Goal: Communication & Community: Answer question/provide support

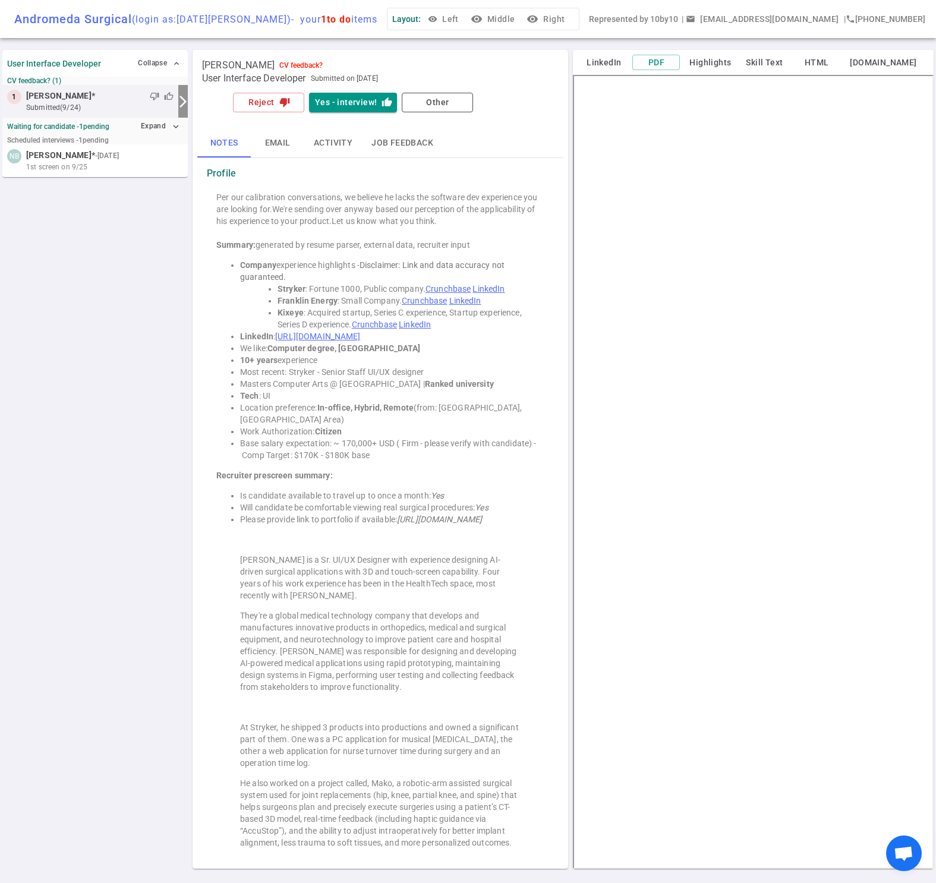
click at [279, 143] on button "Email" at bounding box center [278, 143] width 54 height 29
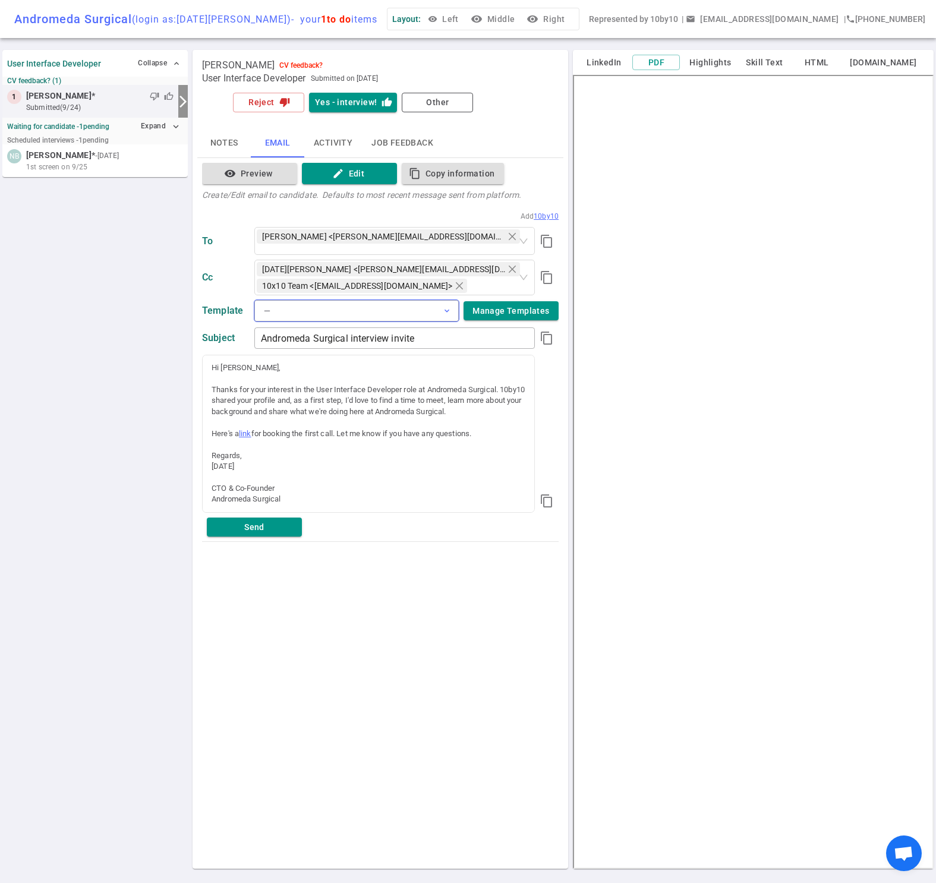
click at [436, 306] on button "— expand_more" at bounding box center [356, 310] width 205 height 21
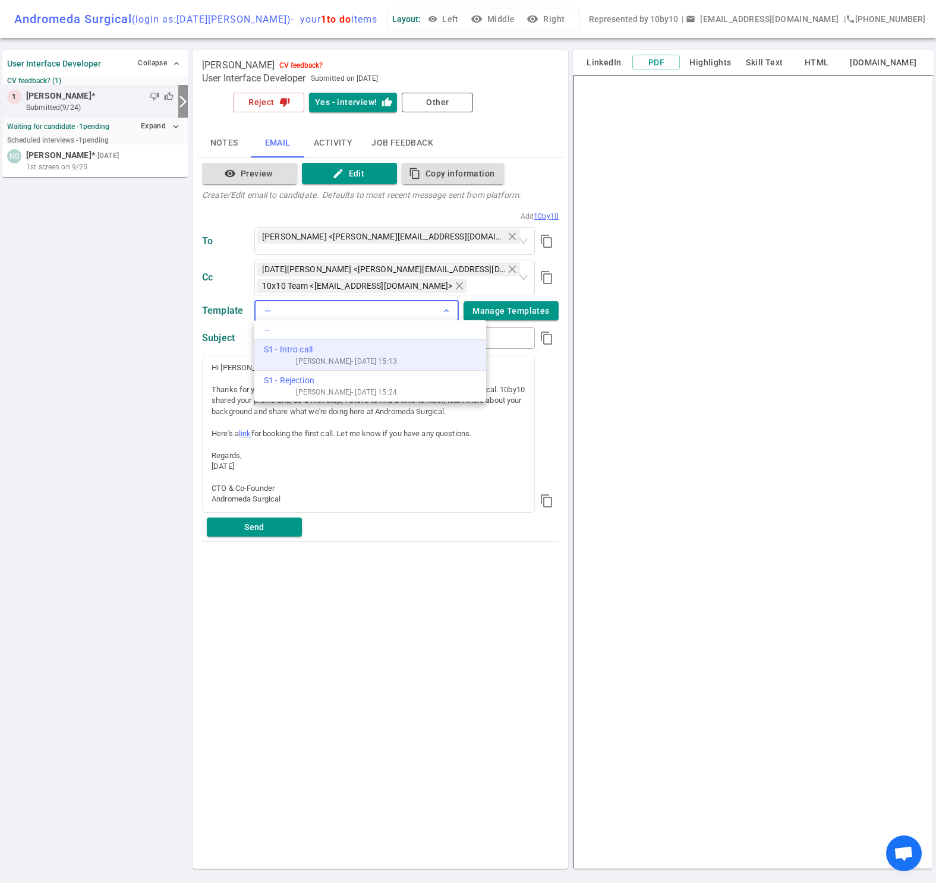
click at [310, 356] on div "Bob Bartruff - 25/09/18 15:13" at bounding box center [330, 361] width 133 height 11
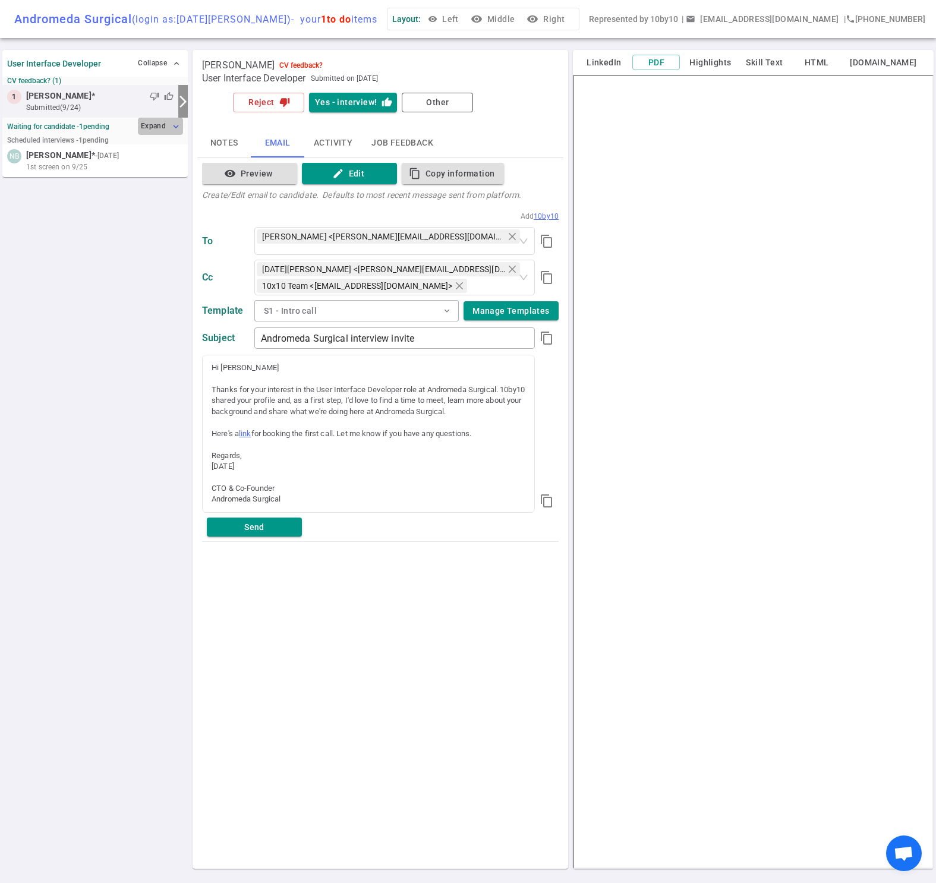
click at [159, 127] on button "Expand expand_more" at bounding box center [160, 126] width 45 height 17
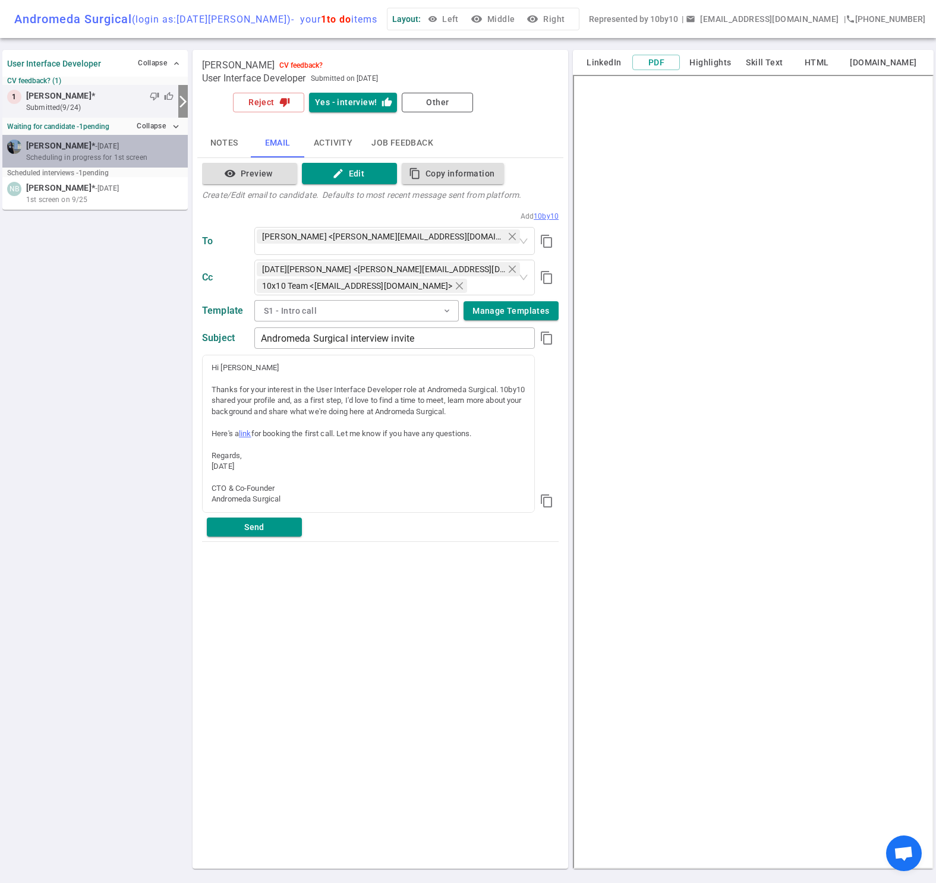
click at [55, 153] on span "Scheduling in progress for 1st screen" at bounding box center [86, 157] width 121 height 11
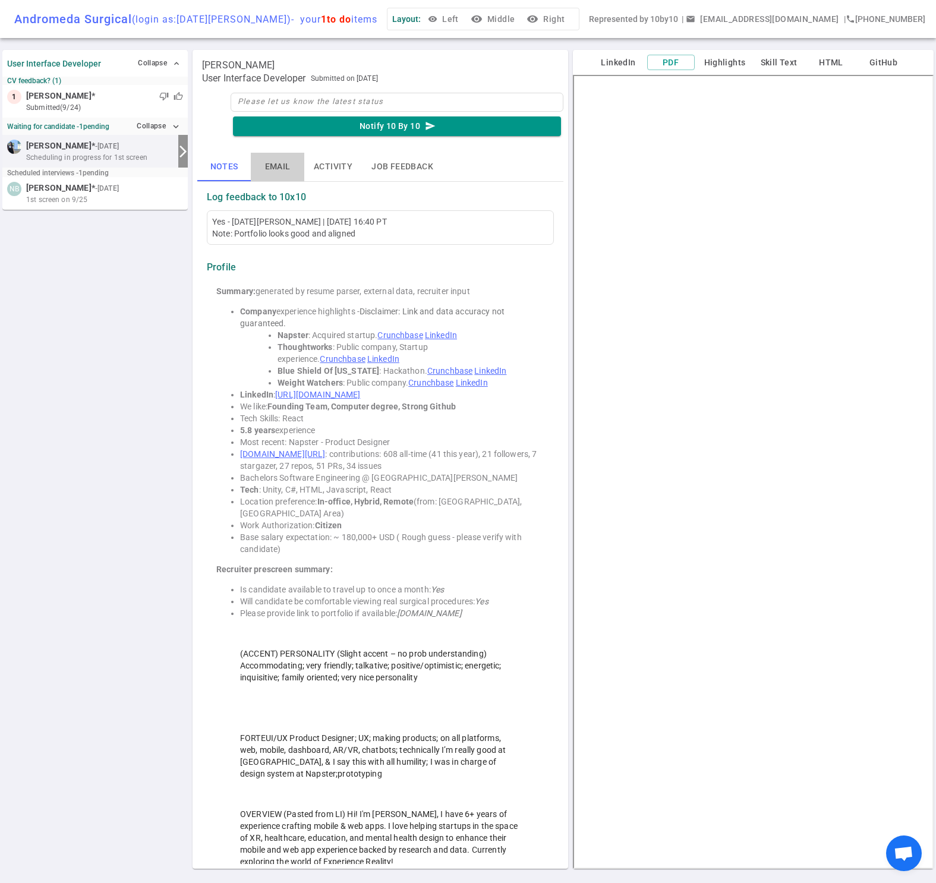
click at [279, 170] on button "Email" at bounding box center [278, 167] width 54 height 29
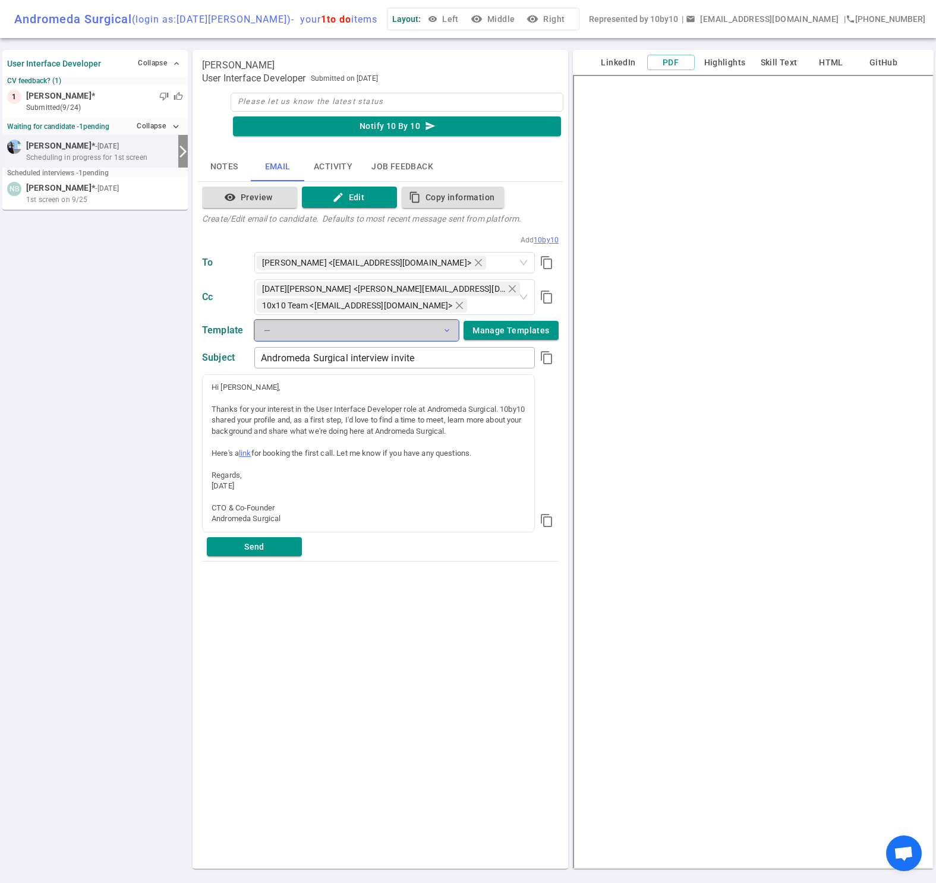
click at [442, 329] on span "expand_more" at bounding box center [447, 331] width 10 height 10
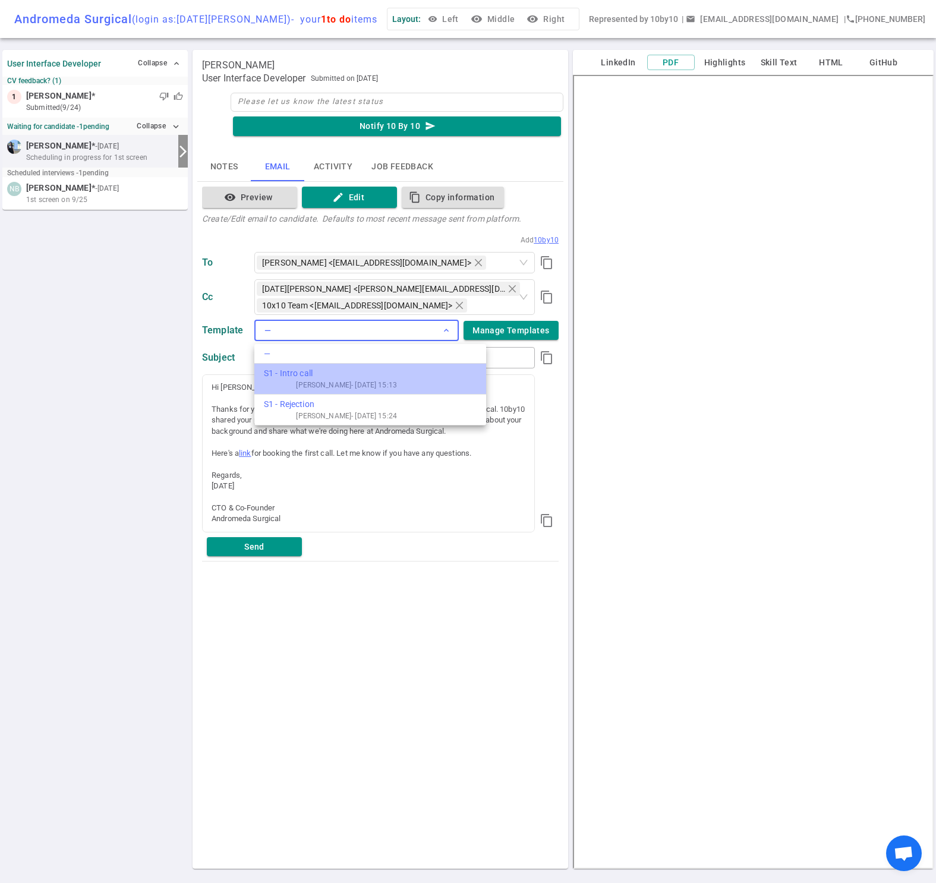
click at [354, 384] on div "Bob Bartruff - 25/09/18 15:13" at bounding box center [330, 385] width 133 height 11
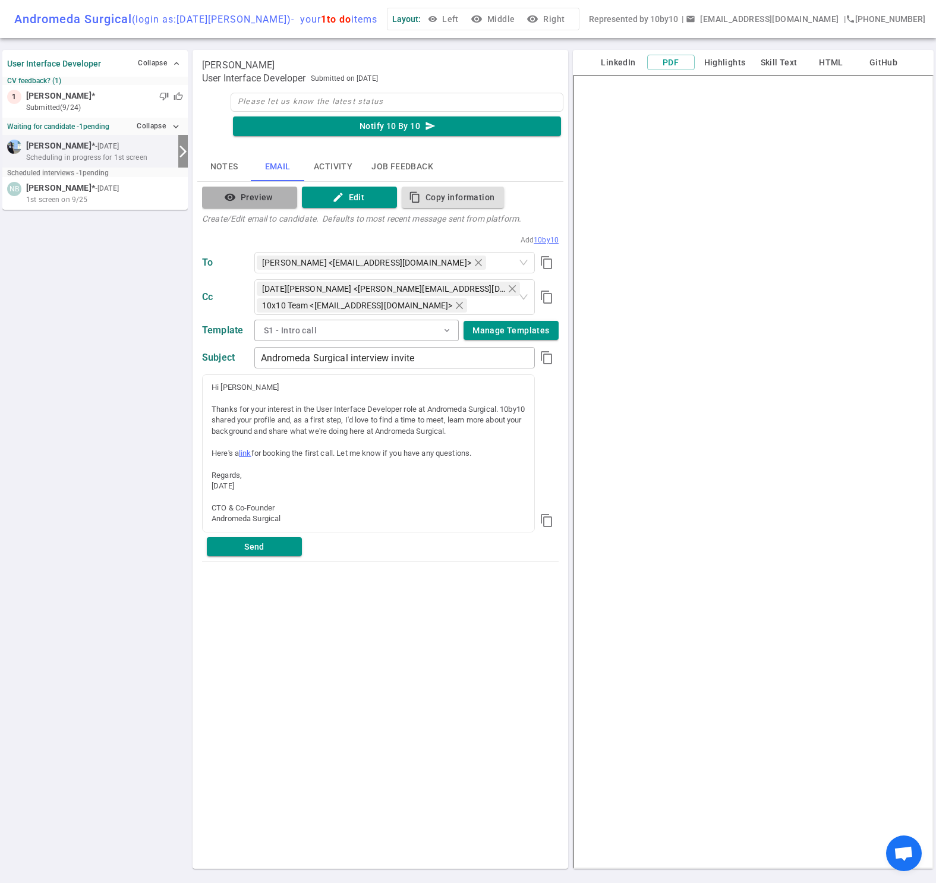
click at [260, 197] on button "visibility Preview" at bounding box center [249, 198] width 95 height 22
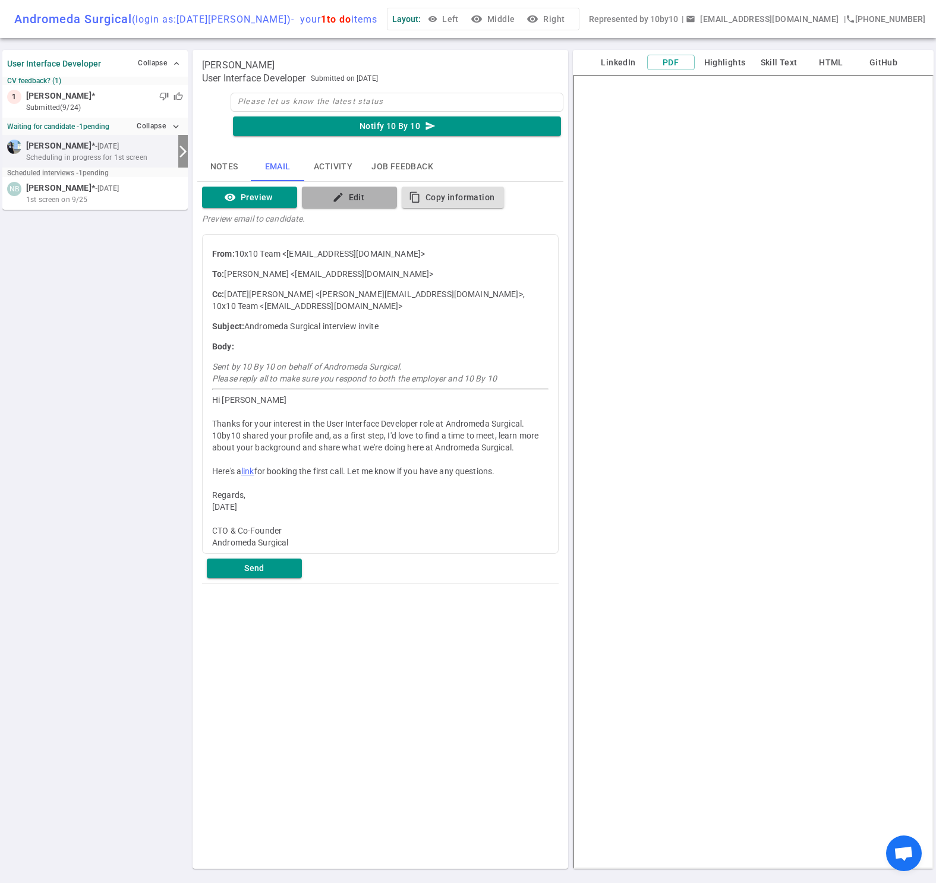
click at [345, 197] on button "edit Edit" at bounding box center [349, 198] width 95 height 22
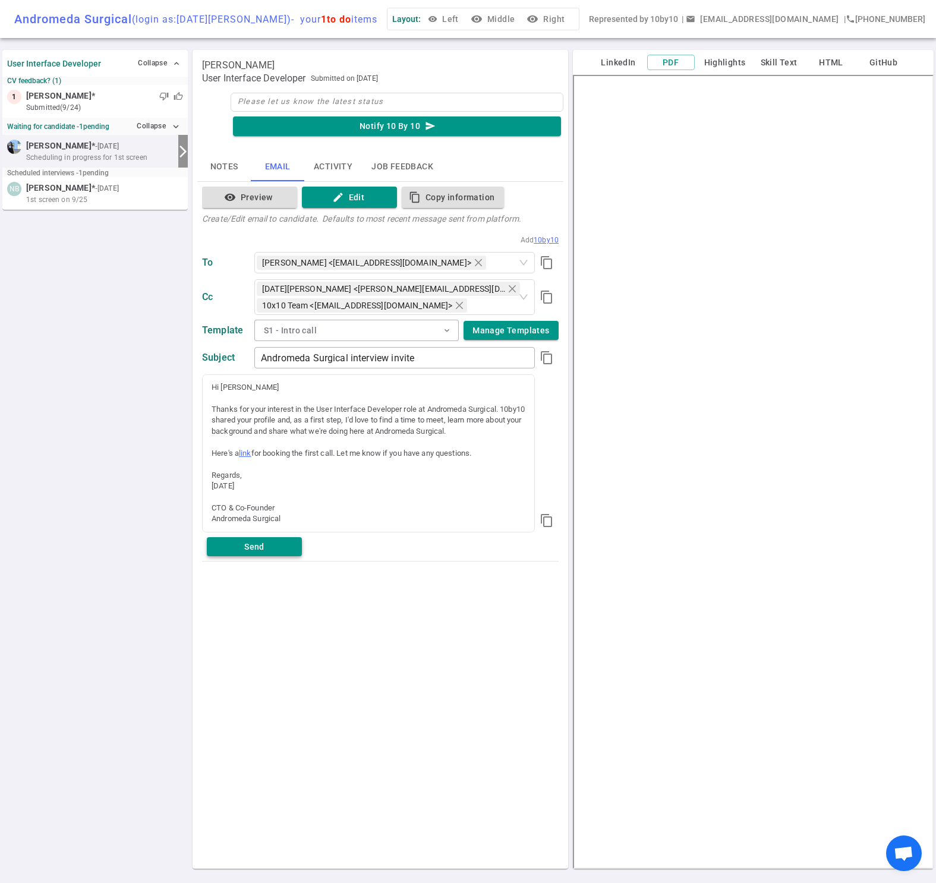
click at [270, 546] on button "Send" at bounding box center [254, 547] width 95 height 20
drag, startPoint x: 407, startPoint y: 767, endPoint x: 407, endPoint y: 761, distance: 6.0
click at [407, 765] on div "Ayesha Khan User Interface Developer Submitted on 2025/09/24 Notify 10 By 10 se…" at bounding box center [381, 459] width 376 height 819
